Goal: Task Accomplishment & Management: Use online tool/utility

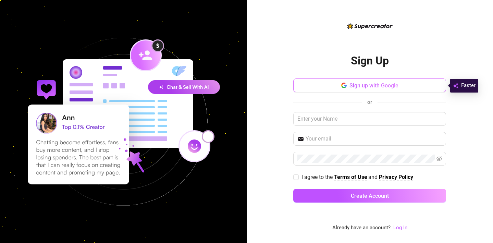
click at [361, 85] on span "Sign up with Google" at bounding box center [373, 85] width 49 height 7
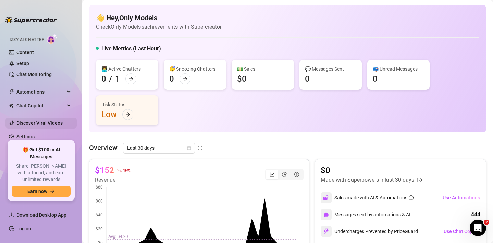
scroll to position [43, 0]
click at [40, 215] on span "Download Desktop App" at bounding box center [41, 214] width 50 height 5
click at [39, 105] on span "Chat Copilot" at bounding box center [40, 105] width 49 height 11
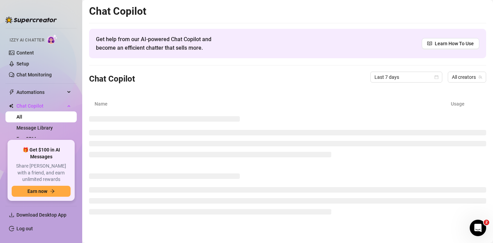
click at [28, 41] on span "Izzy AI Chatter" at bounding box center [27, 40] width 35 height 7
click at [27, 19] on img at bounding box center [30, 19] width 51 height 7
